Goal: Find specific page/section: Find specific page/section

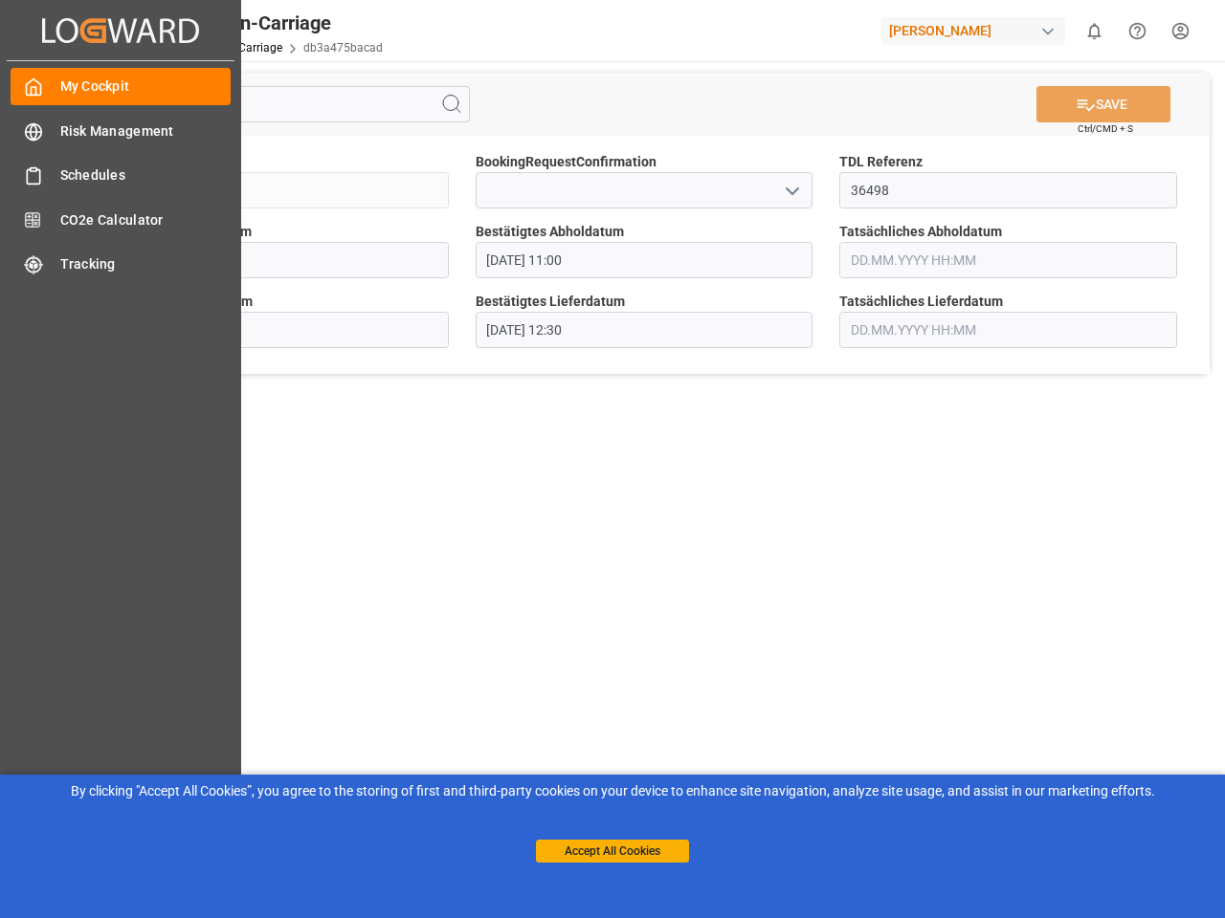
click at [612, 459] on main "SAVE Ctrl/CMD + S Sendung QKA25-010846 BookingRequestConfirmation TDL Referenz …" at bounding box center [644, 484] width 1154 height 847
click at [121, 30] on icon "Created by potrace 1.15, written by [PERSON_NAME] [DATE]-[DATE]" at bounding box center [120, 30] width 157 height 31
click at [1094, 31] on html "Created by potrace 1.15, written by [PERSON_NAME] [DATE]-[DATE] Created by potr…" at bounding box center [612, 459] width 1225 height 918
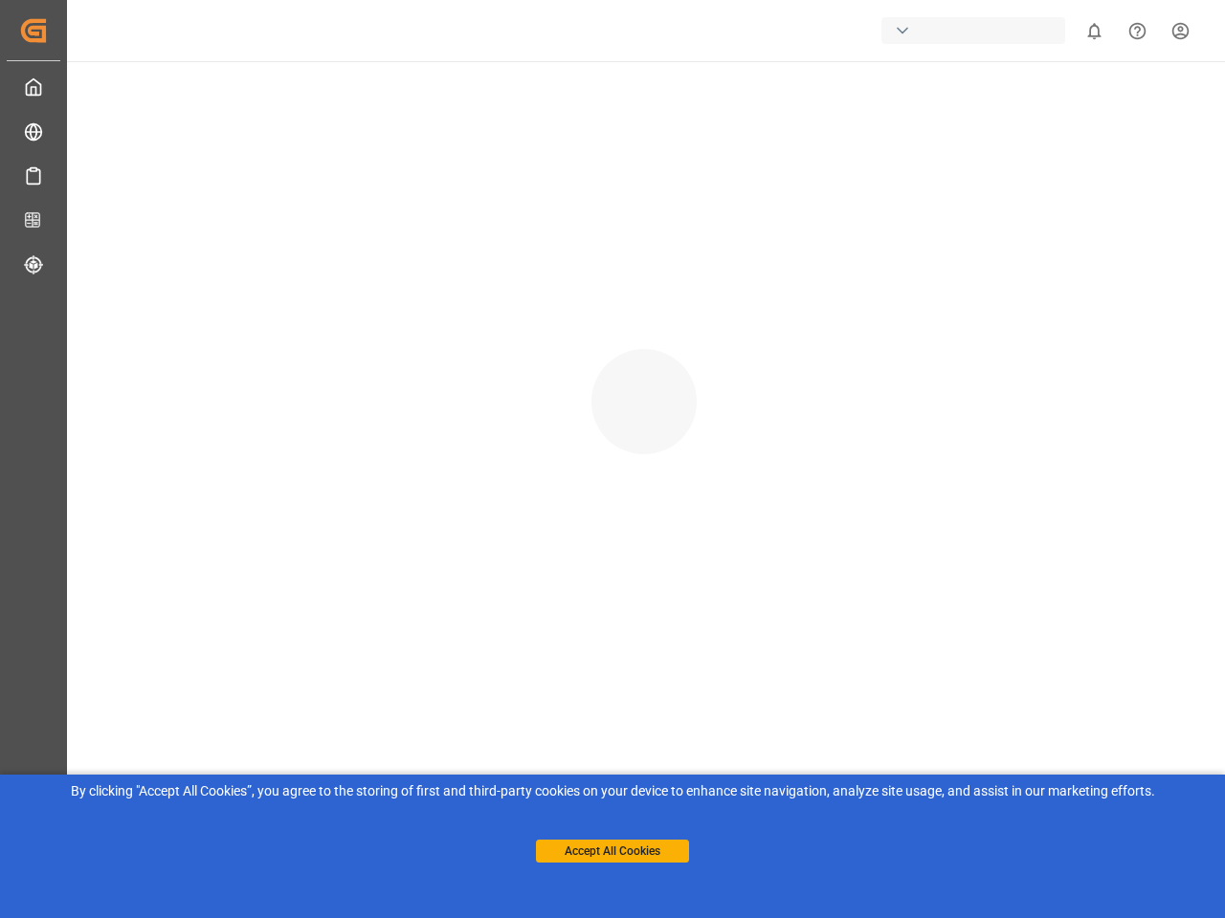
click at [1137, 31] on icon "Help Center" at bounding box center [1137, 31] width 20 height 20
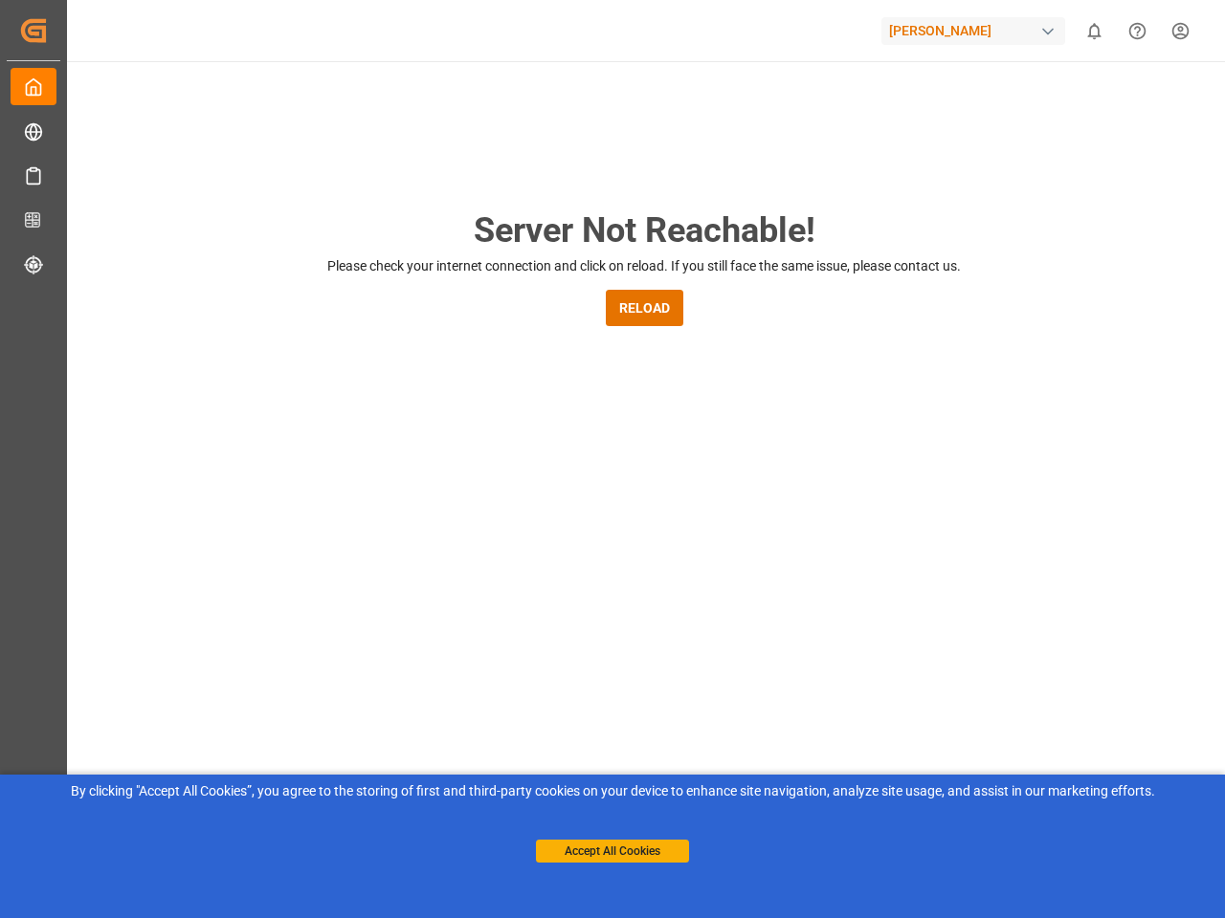
click at [1103, 104] on div "Server Not Reachable! Please check your internet connection and click on reload…" at bounding box center [643, 732] width 1161 height 1342
click at [791, 190] on div "Server Not Reachable! Please check your internet connection and click on reload…" at bounding box center [643, 732] width 1161 height 1342
click at [612, 851] on button "Accept All Cookies" at bounding box center [612, 851] width 153 height 23
